Goal: Transaction & Acquisition: Purchase product/service

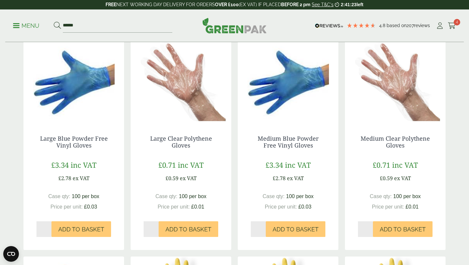
scroll to position [114, 0]
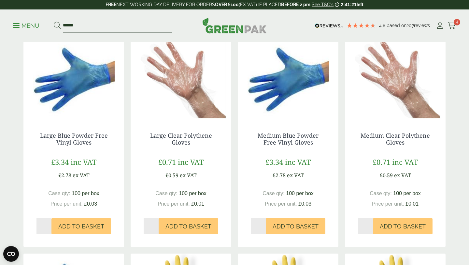
click at [371, 224] on input "*" at bounding box center [365, 226] width 15 height 16
type input "*"
click at [371, 224] on input "*" at bounding box center [365, 226] width 15 height 16
click at [394, 228] on span "Add to Basket" at bounding box center [403, 226] width 46 height 7
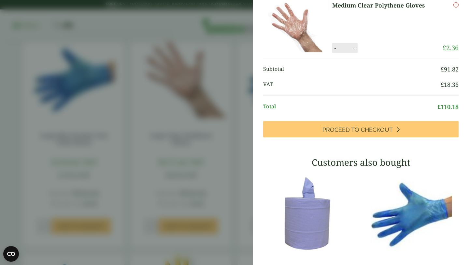
scroll to position [215, 0]
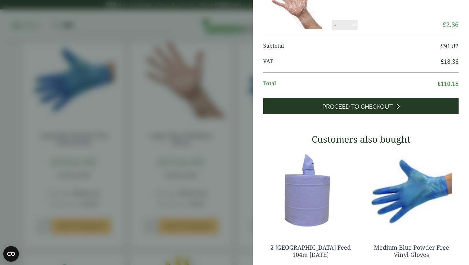
click at [371, 110] on span "Proceed to Checkout" at bounding box center [358, 106] width 70 height 7
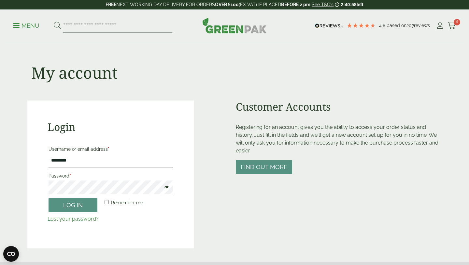
type input "**********"
click at [49, 198] on button "Log in" at bounding box center [73, 205] width 49 height 14
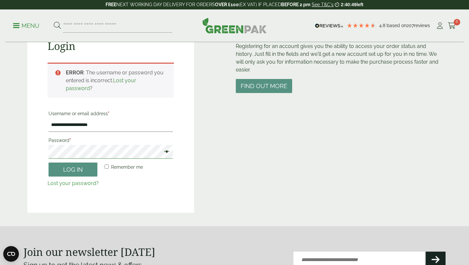
scroll to position [80, 0]
click at [10, 143] on main "**********" at bounding box center [234, 73] width 469 height 307
click at [84, 172] on button "Log in" at bounding box center [73, 170] width 49 height 14
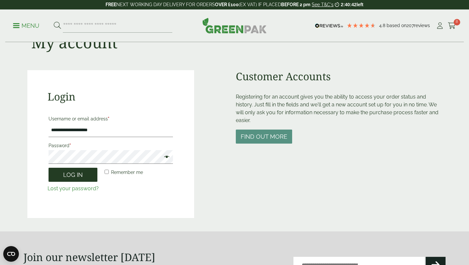
scroll to position [29, 0]
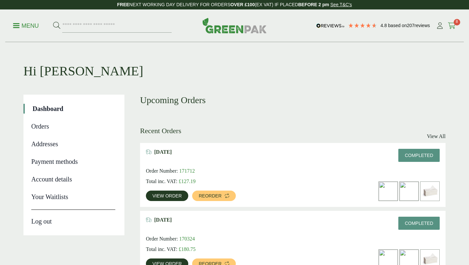
click at [454, 23] on icon at bounding box center [452, 25] width 8 height 7
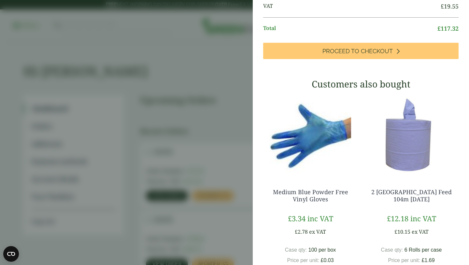
scroll to position [220, 0]
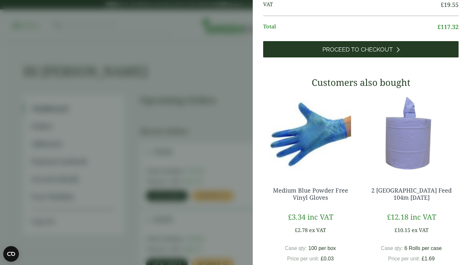
click at [365, 57] on link "Proceed to Checkout" at bounding box center [361, 49] width 196 height 16
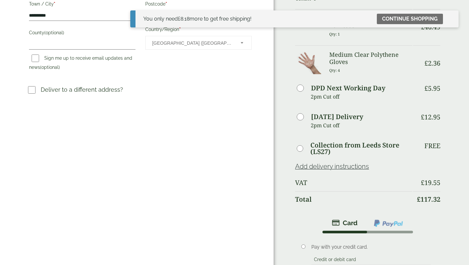
scroll to position [245, 0]
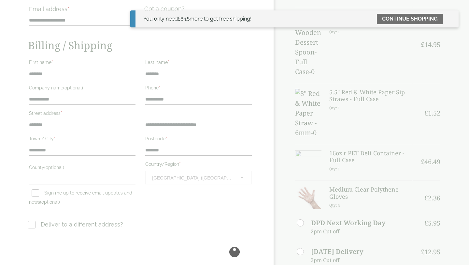
scroll to position [0, 0]
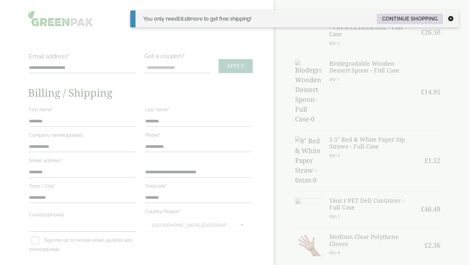
click at [417, 19] on link "Continue shopping" at bounding box center [410, 19] width 66 height 10
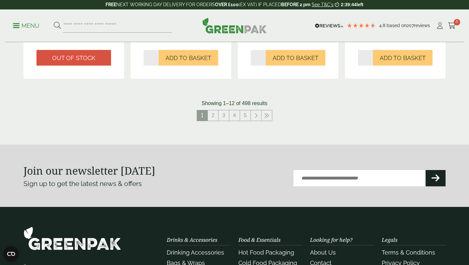
scroll to position [696, 0]
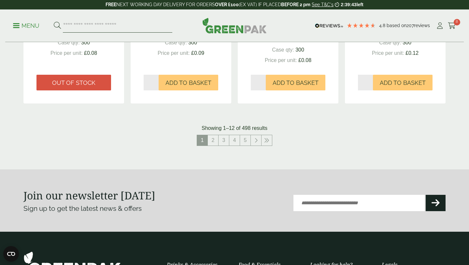
click at [96, 28] on input "search" at bounding box center [117, 26] width 109 height 14
type input "*********"
click at [54, 22] on button at bounding box center [57, 26] width 7 height 8
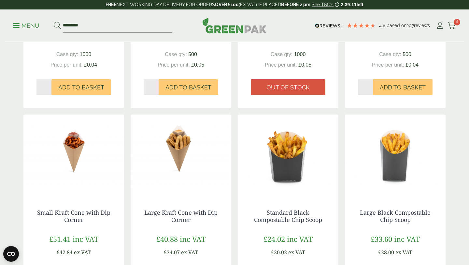
scroll to position [614, 0]
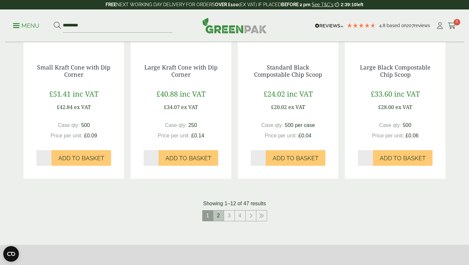
click at [216, 215] on link "2" at bounding box center [218, 215] width 10 height 10
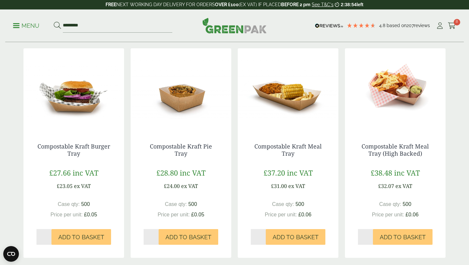
scroll to position [539, 0]
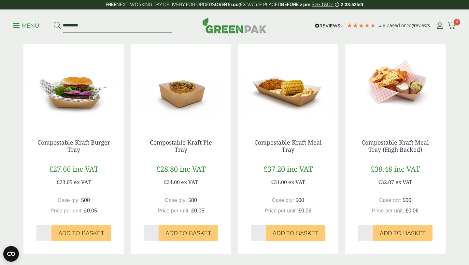
click at [299, 85] on img at bounding box center [288, 84] width 101 height 81
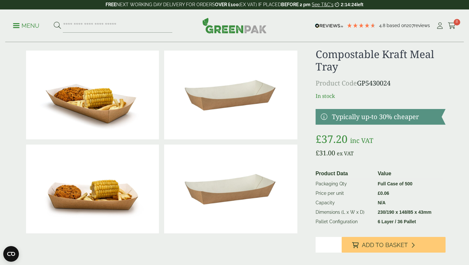
scroll to position [16, 0]
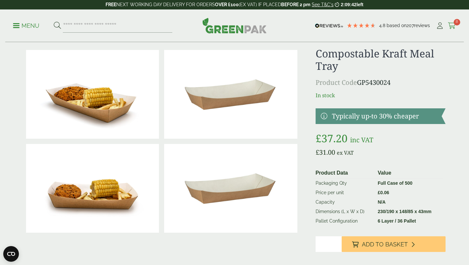
click at [455, 24] on span "8" at bounding box center [457, 22] width 7 height 7
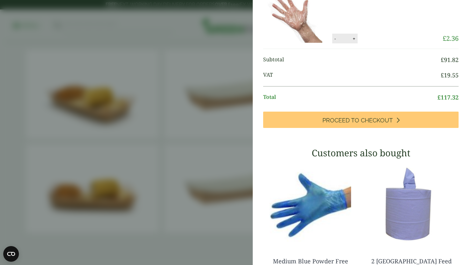
scroll to position [134, 0]
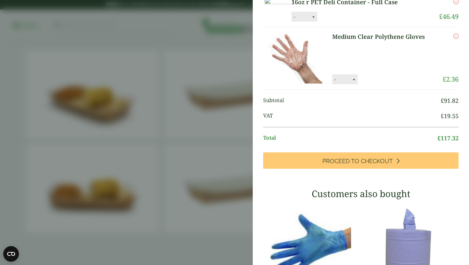
click at [354, 82] on button "+" at bounding box center [354, 80] width 7 height 6
type input "*"
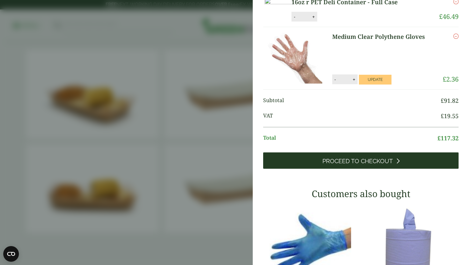
click at [352, 165] on span "Proceed to Checkout" at bounding box center [358, 160] width 70 height 7
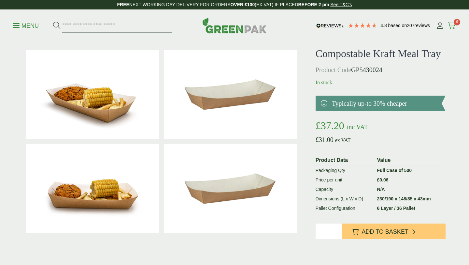
click at [456, 24] on span "8" at bounding box center [457, 22] width 7 height 7
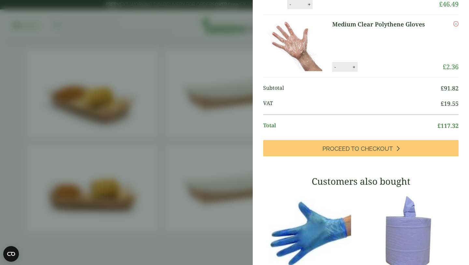
scroll to position [86, 0]
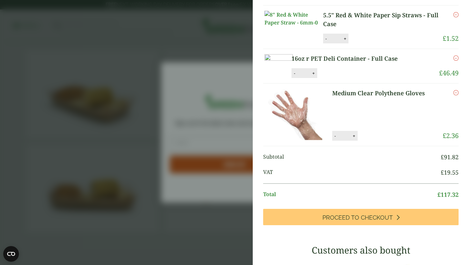
click at [353, 139] on button "+" at bounding box center [354, 136] width 7 height 6
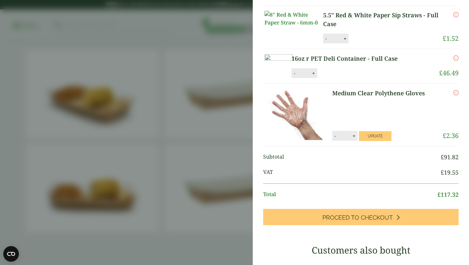
click at [353, 139] on button "+" at bounding box center [354, 136] width 7 height 6
type input "*"
click at [371, 141] on button "Update" at bounding box center [375, 136] width 33 height 10
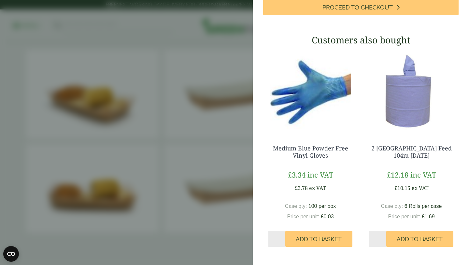
scroll to position [225, 0]
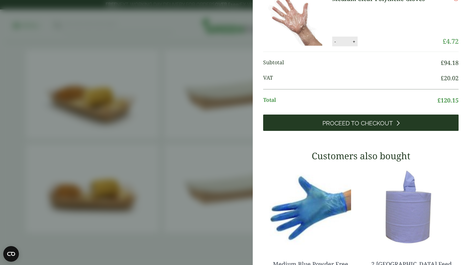
click at [371, 127] on span "Proceed to Checkout" at bounding box center [358, 123] width 70 height 7
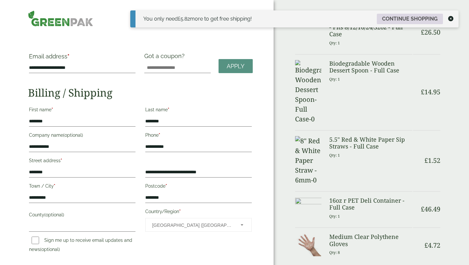
click at [413, 17] on link "Continue shopping" at bounding box center [410, 19] width 66 height 10
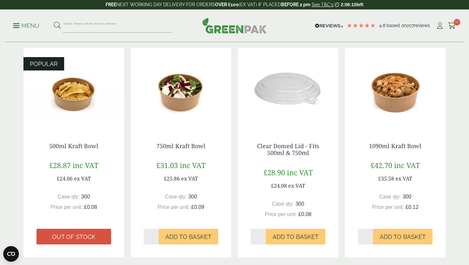
scroll to position [703, 0]
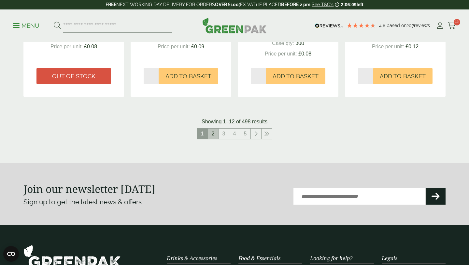
click at [215, 132] on link "2" at bounding box center [213, 133] width 10 height 10
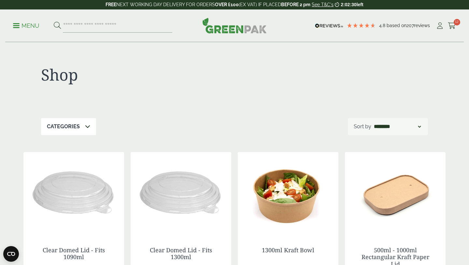
click at [38, 24] on p "Menu" at bounding box center [26, 26] width 26 height 8
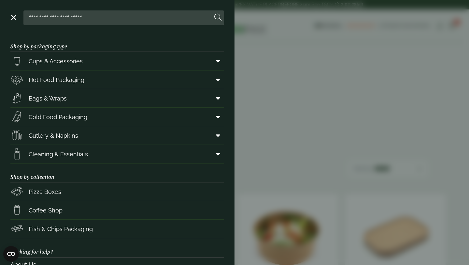
click at [11, 20] on div at bounding box center [117, 17] width 214 height 15
click at [11, 19] on link "Menu" at bounding box center [13, 17] width 7 height 7
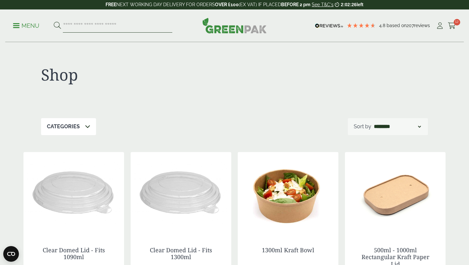
click at [78, 31] on input "search" at bounding box center [117, 26] width 109 height 14
type input "*******"
click at [54, 22] on button at bounding box center [57, 26] width 7 height 8
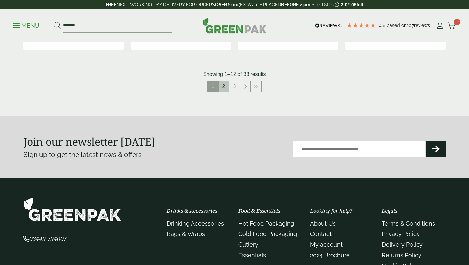
scroll to position [728, 0]
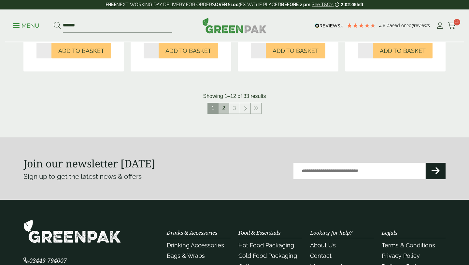
click at [223, 107] on link "2" at bounding box center [224, 108] width 10 height 10
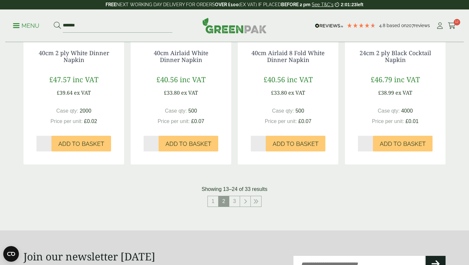
scroll to position [649, 0]
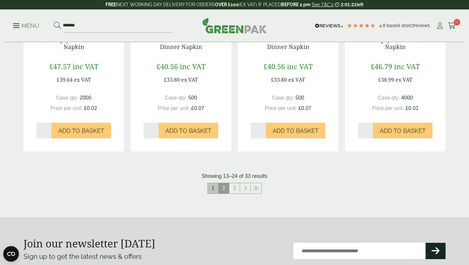
click at [214, 190] on link "1" at bounding box center [213, 188] width 10 height 10
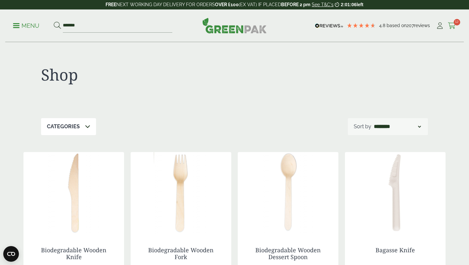
click at [456, 22] on span "12" at bounding box center [457, 22] width 7 height 7
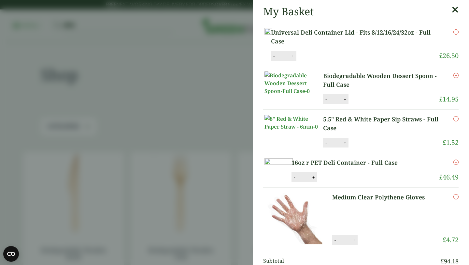
click at [455, 8] on icon at bounding box center [455, 9] width 7 height 9
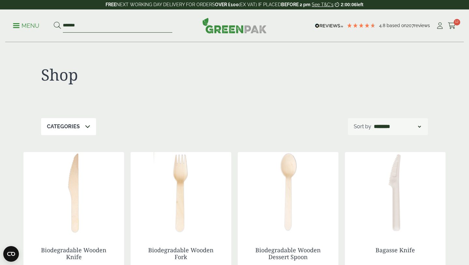
drag, startPoint x: 84, startPoint y: 28, endPoint x: 20, endPoint y: 17, distance: 65.1
click at [20, 17] on div "Menu ******* 4.8 Based on 207 reviews Cart" at bounding box center [234, 25] width 459 height 33
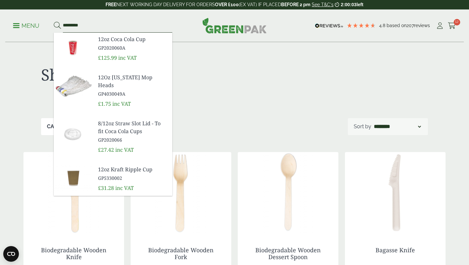
type input "*********"
click at [54, 22] on button at bounding box center [57, 26] width 7 height 8
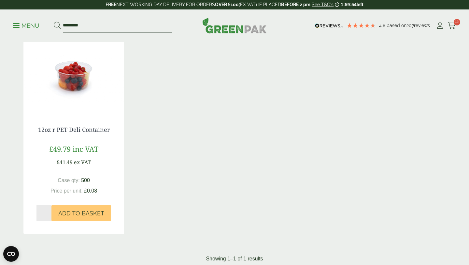
scroll to position [133, 0]
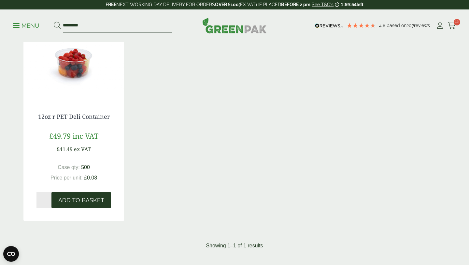
click at [80, 193] on button "Add to Basket" at bounding box center [81, 200] width 60 height 16
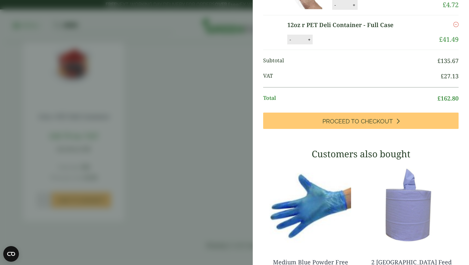
scroll to position [253, 0]
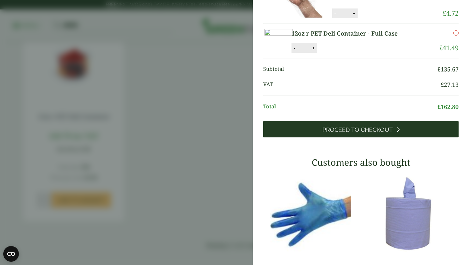
click at [370, 133] on span "Proceed to Checkout" at bounding box center [358, 129] width 70 height 7
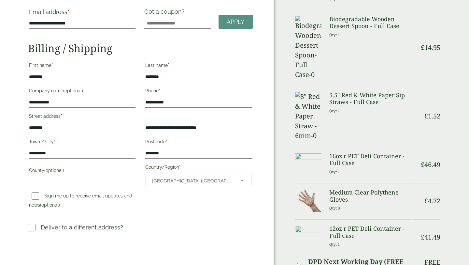
scroll to position [407, 0]
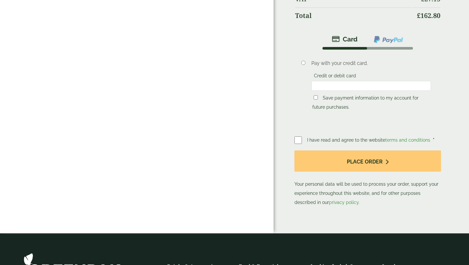
click at [360, 81] on div at bounding box center [372, 86] width 120 height 10
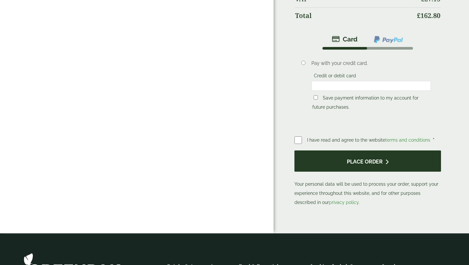
click at [349, 150] on button "Place order" at bounding box center [368, 160] width 147 height 21
